Goal: Information Seeking & Learning: Learn about a topic

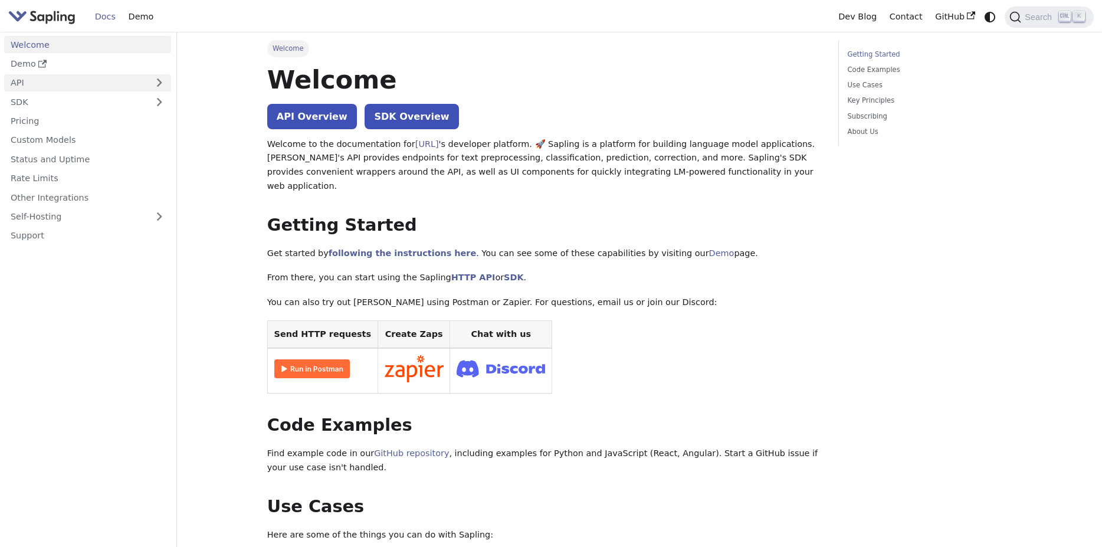
click at [60, 81] on link "API" at bounding box center [75, 82] width 143 height 17
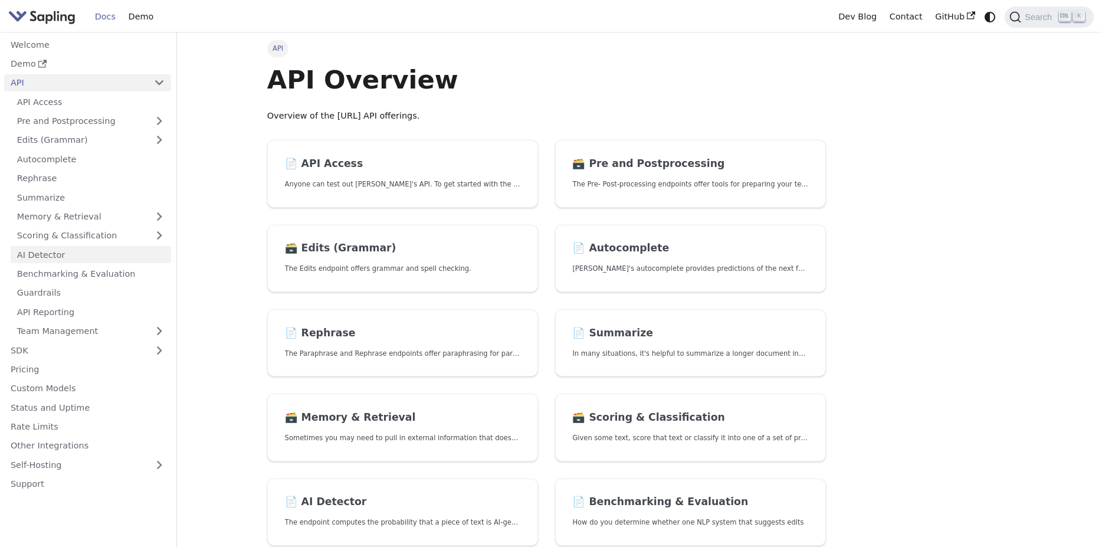
click at [71, 255] on link "AI Detector" at bounding box center [91, 254] width 160 height 17
